Goal: Information Seeking & Learning: Check status

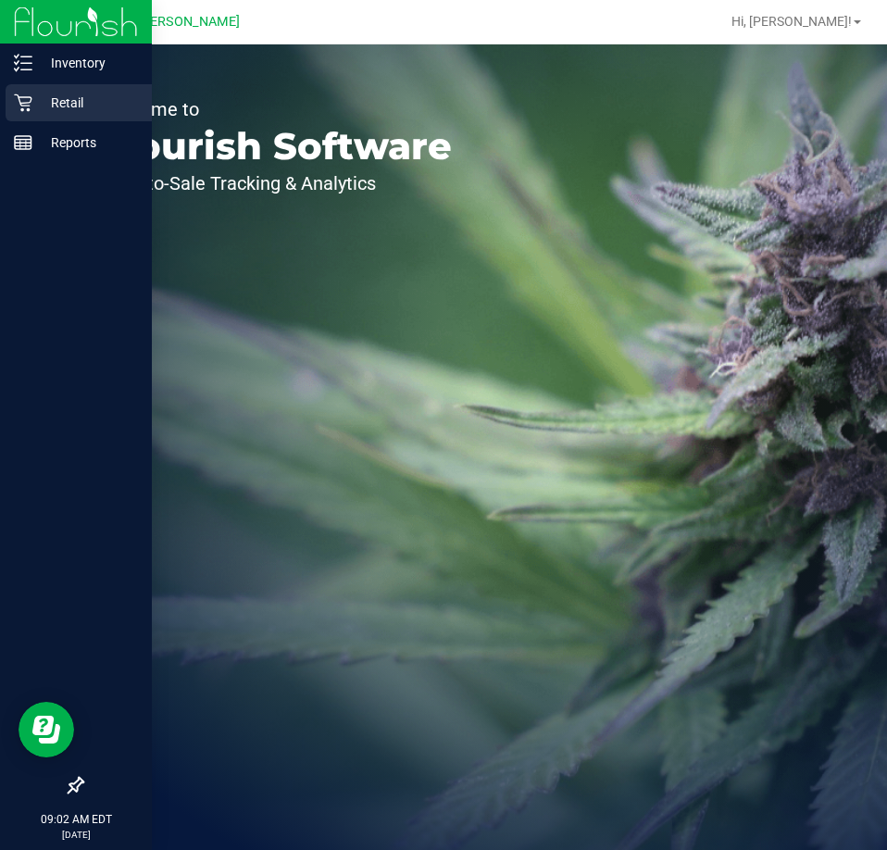
click at [44, 96] on p "Retail" at bounding box center [87, 103] width 111 height 22
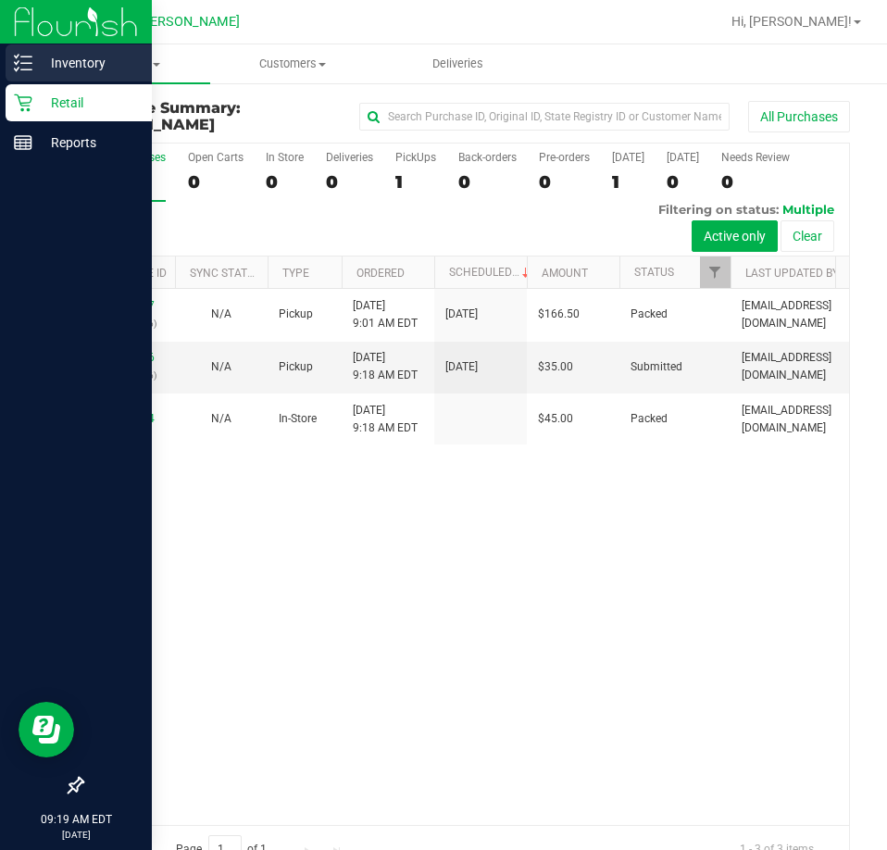
click at [20, 56] on icon at bounding box center [23, 63] width 19 height 19
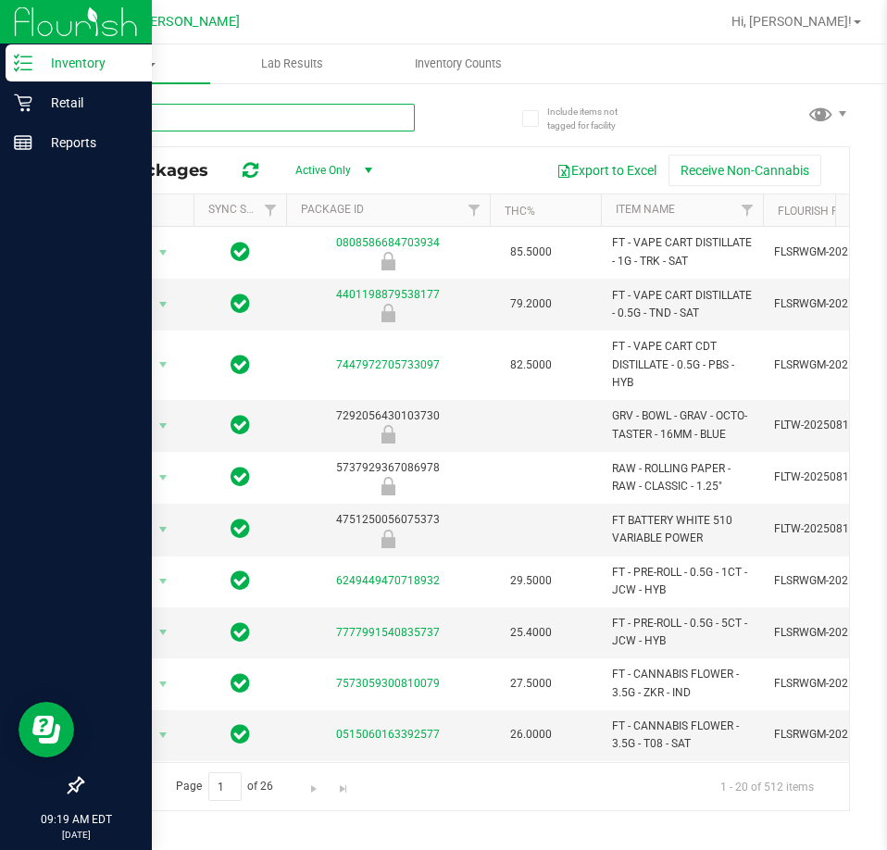
click at [191, 118] on input "text" at bounding box center [247, 118] width 333 height 28
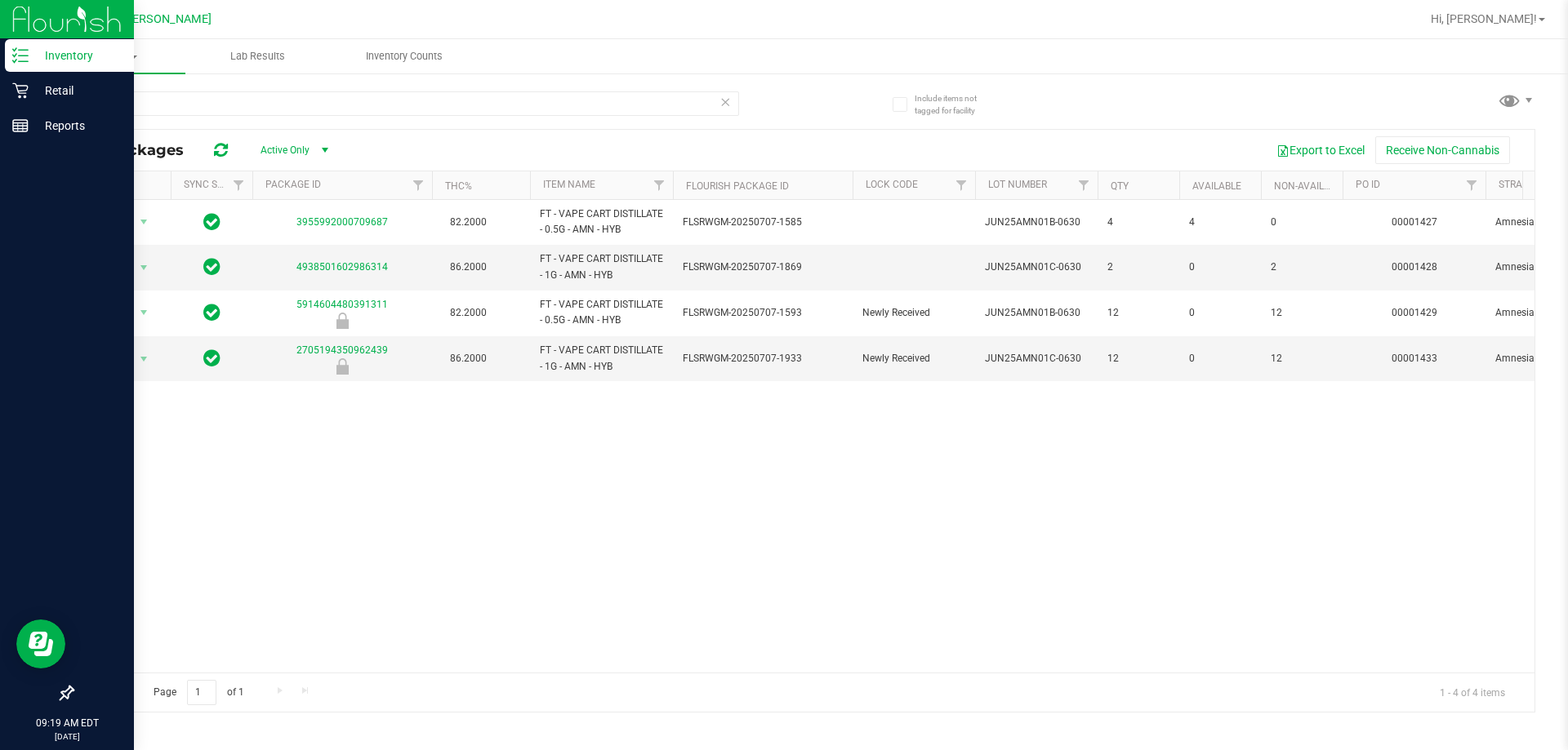
click at [781, 533] on div "Action Action Global inventory Package audit log Print package label Print prod…" at bounding box center [803, 436] width 1462 height 472
click at [169, 97] on input "amn" at bounding box center [405, 104] width 668 height 25
type input "a"
type input "ddf"
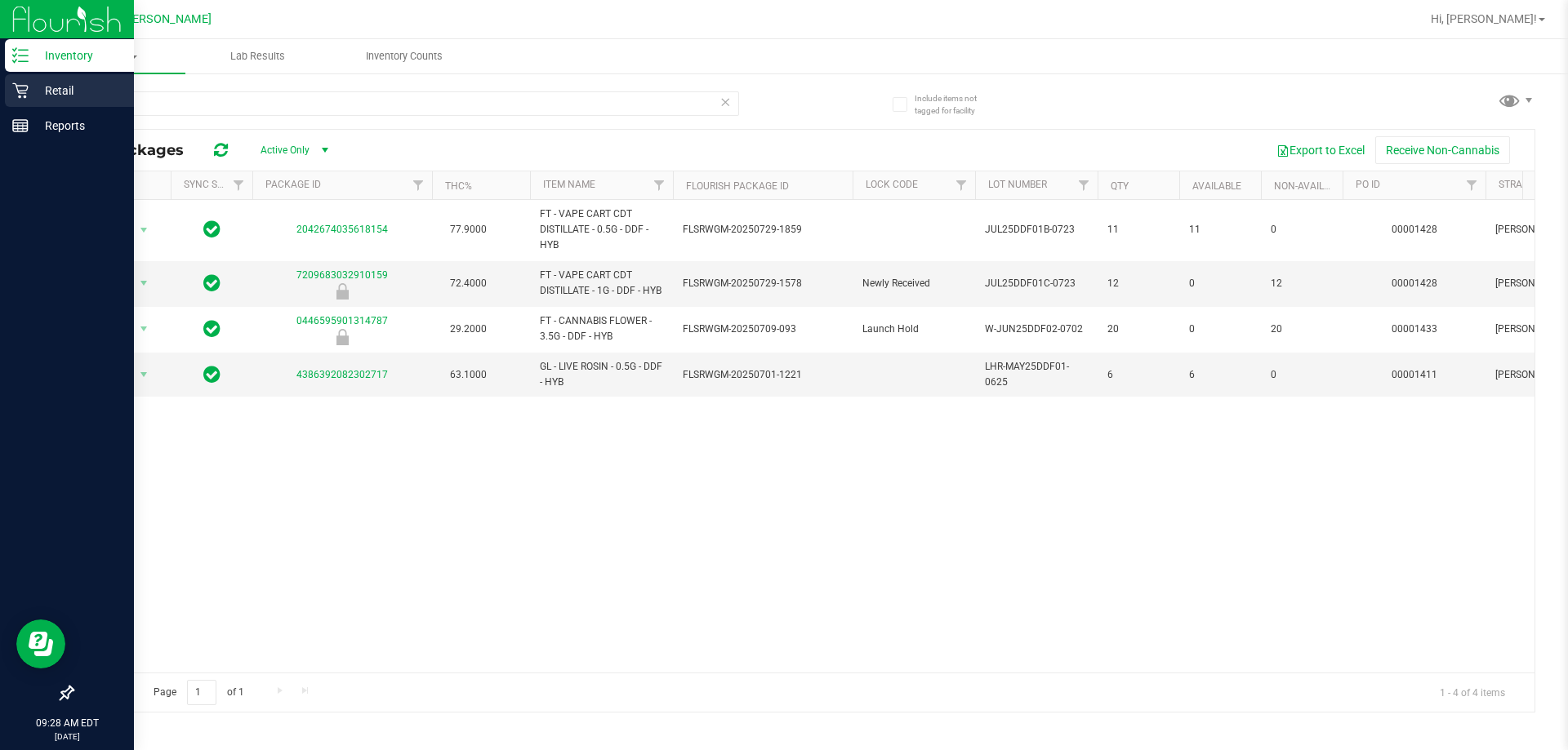
click at [21, 93] on icon at bounding box center [20, 91] width 17 height 17
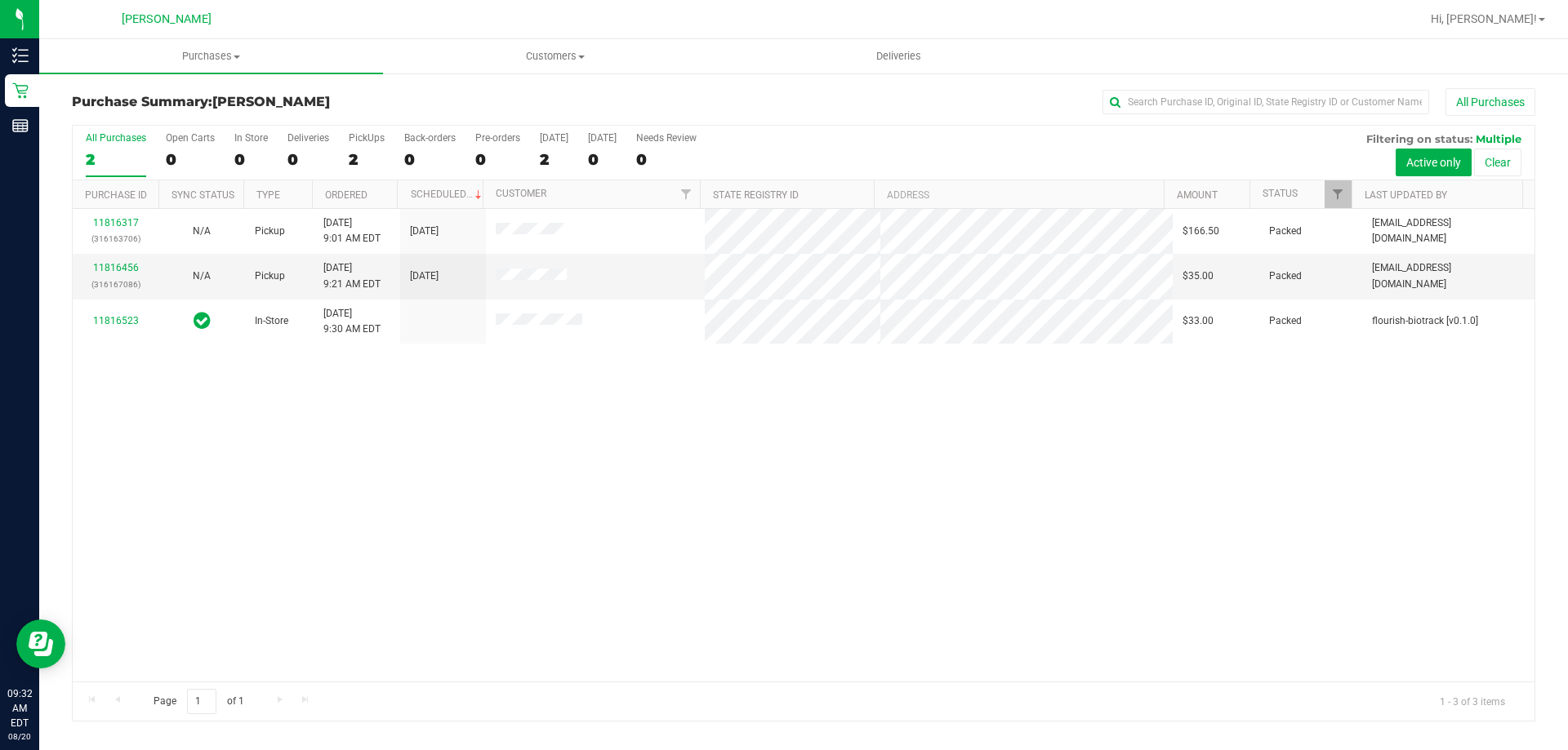
click at [615, 748] on div "Purchases Summary of purchases Fulfillment All purchases Customers All customer…" at bounding box center [803, 394] width 1528 height 711
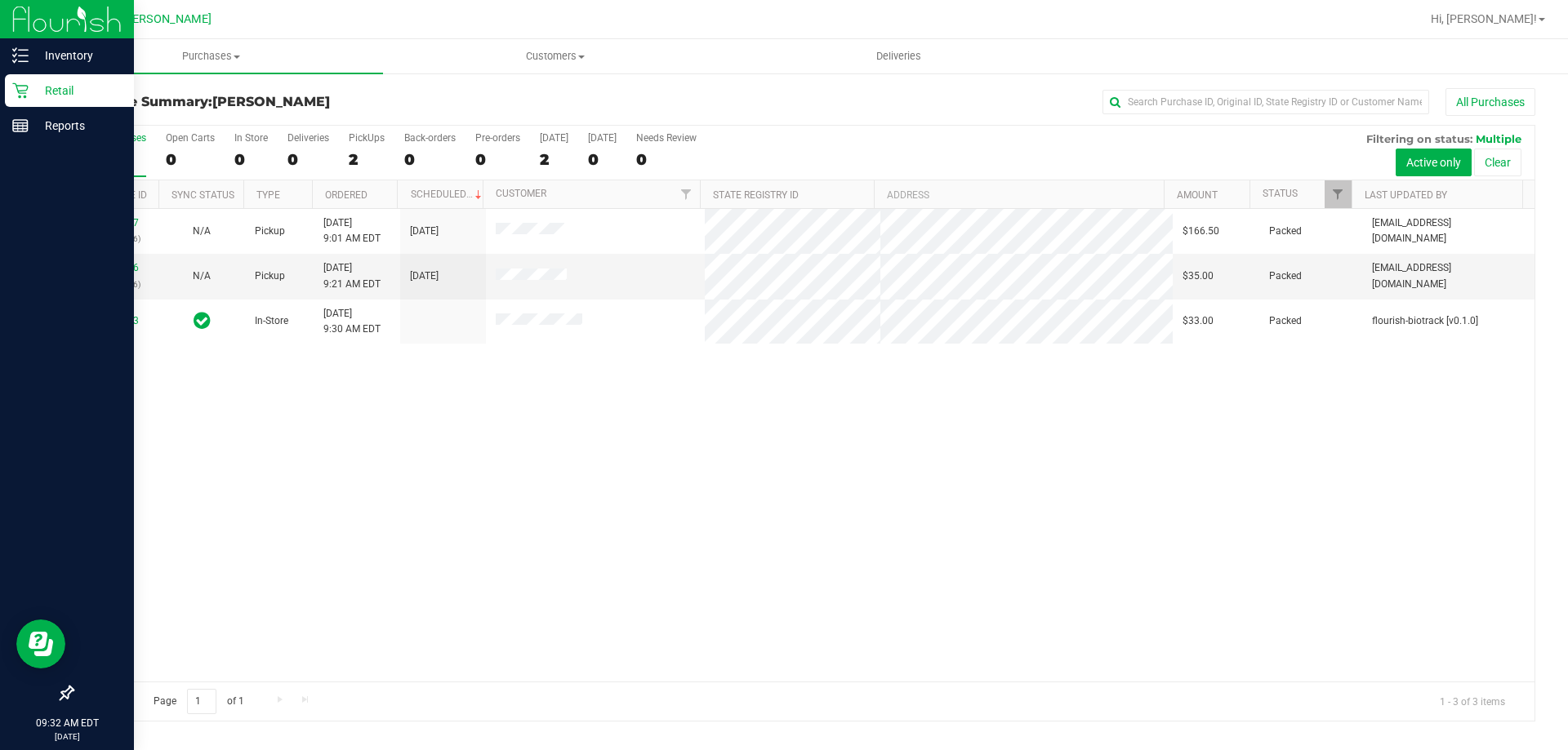
click at [50, 94] on p "Retail" at bounding box center [77, 91] width 98 height 19
